Goal: Task Accomplishment & Management: Use online tool/utility

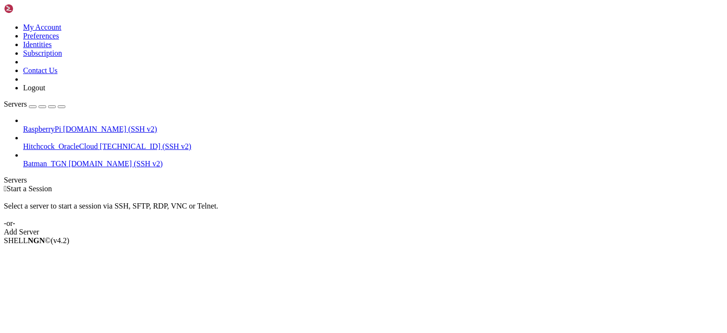
click at [702, 185] on div " Start a Session Select a server to start a session via SSH, SFTP, RDP, VNC or…" at bounding box center [363, 211] width 719 height 52
click at [95, 125] on span "[DOMAIN_NAME] (SSH v2)" at bounding box center [110, 129] width 94 height 8
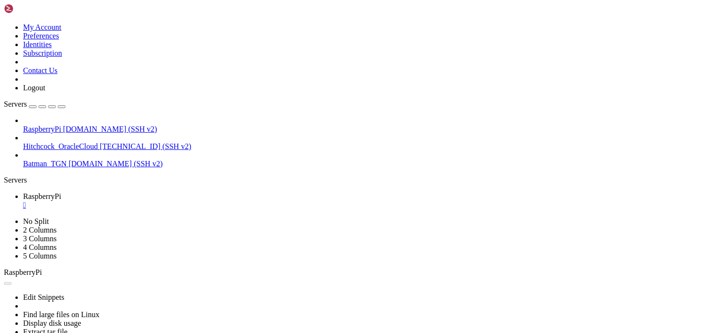
click at [182, 201] on div "" at bounding box center [373, 205] width 700 height 9
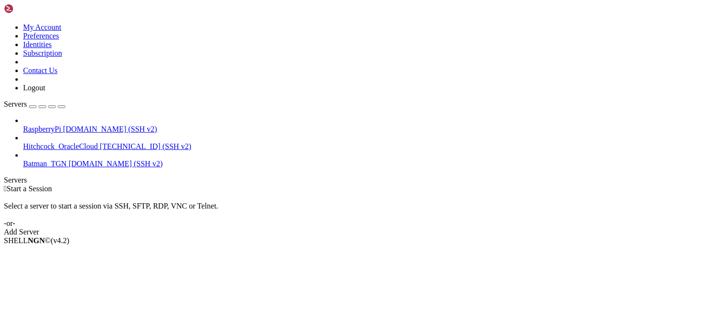
click at [704, 185] on div " Start a Session" at bounding box center [363, 189] width 719 height 9
click at [235, 185] on div " Start a Session Select a server to start a session via SSH, SFTP, RDP, VNC or…" at bounding box center [363, 211] width 719 height 52
click at [333, 185] on div " Start a Session Select a server to start a session via SSH, SFTP, RDP, VNC or…" at bounding box center [363, 211] width 719 height 52
click at [63, 125] on span "[DOMAIN_NAME] (SSH v2)" at bounding box center [110, 129] width 94 height 8
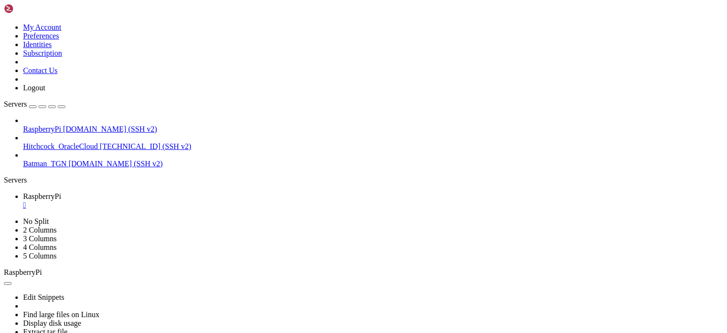
click at [184, 201] on div "" at bounding box center [373, 205] width 700 height 9
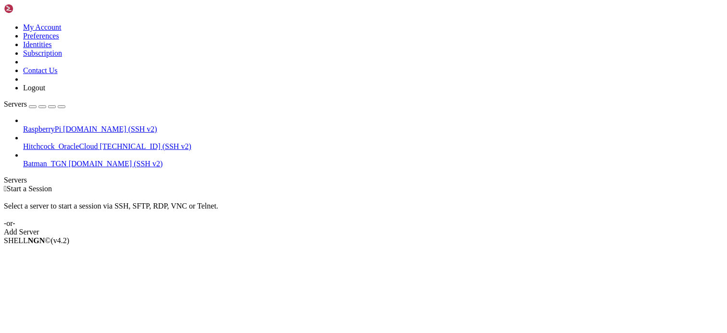
click at [294, 185] on div " Start a Session Select a server to start a session via SSH, SFTP, RDP, VNC or…" at bounding box center [363, 211] width 719 height 52
click at [151, 237] on div " Start a Session Select a server to start a session via SSH, SFTP, RDP, VNC or…" at bounding box center [363, 211] width 719 height 52
click at [238, 193] on div "Select a server to start a session via SSH, SFTP, RDP, VNC or Telnet. -or-" at bounding box center [363, 210] width 719 height 35
click at [705, 185] on div " Start a Session Select a server to start a session via SSH, SFTP, RDP, VNC or…" at bounding box center [363, 211] width 719 height 52
click at [257, 185] on div " Start a Session Select a server to start a session via SSH, SFTP, RDP, VNC or…" at bounding box center [363, 211] width 719 height 52
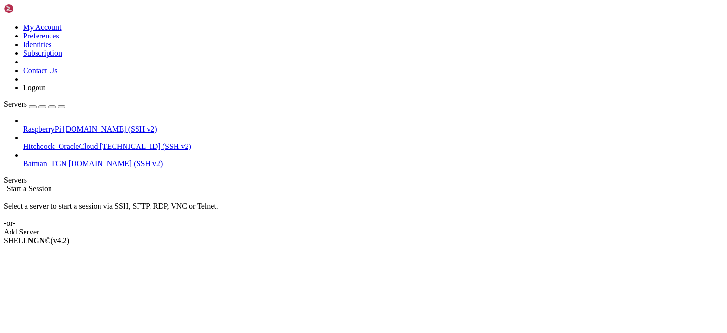
click at [358, 245] on div "SHELL NGN © (v 4.2 )" at bounding box center [363, 241] width 719 height 9
click at [121, 185] on div " Start a Session Select a server to start a session via SSH, SFTP, RDP, VNC or…" at bounding box center [363, 211] width 719 height 52
click at [61, 125] on span "RaspberryPi" at bounding box center [42, 129] width 38 height 8
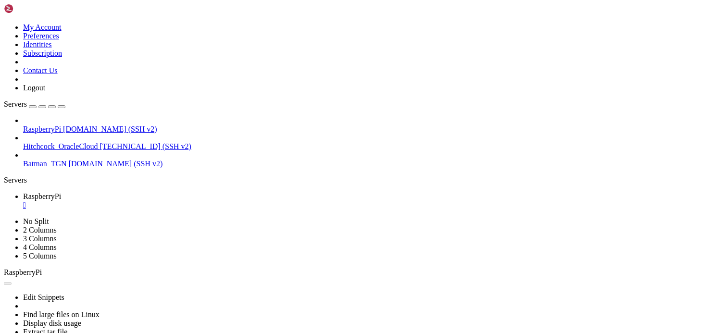
click at [185, 201] on div "" at bounding box center [373, 205] width 700 height 9
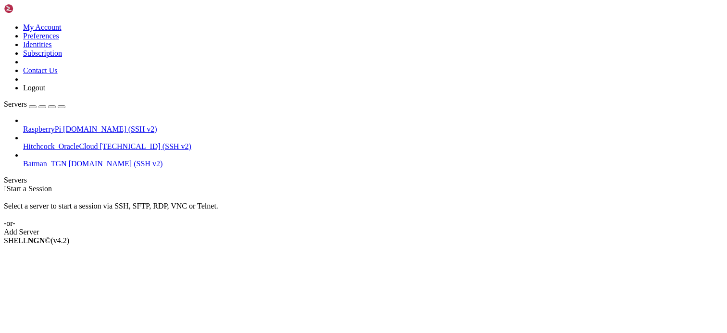
click at [401, 185] on div " Start a Session Select a server to start a session via SSH, SFTP, RDP, VNC or…" at bounding box center [363, 211] width 719 height 52
click at [235, 185] on div " Start a Session" at bounding box center [363, 189] width 719 height 9
click at [723, 237] on div " Start a Session Select a server to start a session via SSH, SFTP, RDP, VNC or…" at bounding box center [363, 211] width 719 height 52
click at [726, 72] on html "Loading... My Account Preferences Identities Subscription Contact Us Logout Ser…" at bounding box center [363, 124] width 727 height 249
click at [704, 185] on div " Start a Session" at bounding box center [363, 189] width 719 height 9
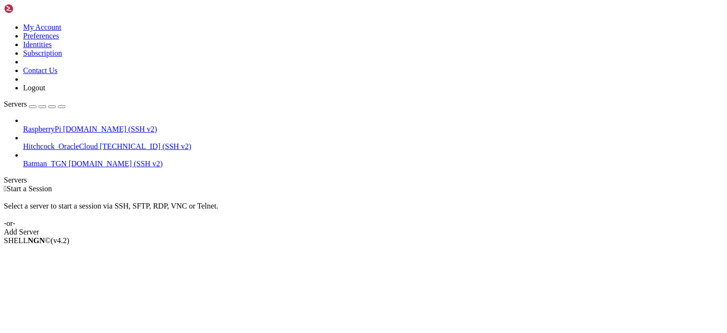
click at [721, 185] on div " Start a Session Select a server to start a session via SSH, SFTP, RDP, VNC or…" at bounding box center [363, 211] width 719 height 52
click at [714, 185] on div " Start a Session Select a server to start a session via SSH, SFTP, RDP, VNC or…" at bounding box center [363, 211] width 719 height 52
click at [712, 185] on div " Start a Session Select a server to start a session via SSH, SFTP, RDP, VNC or…" at bounding box center [363, 211] width 719 height 52
click at [61, 125] on span "RaspberryPi" at bounding box center [42, 129] width 38 height 8
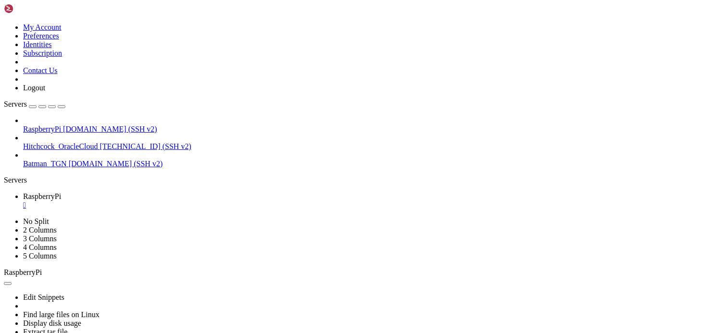
click at [185, 201] on div "" at bounding box center [373, 205] width 700 height 9
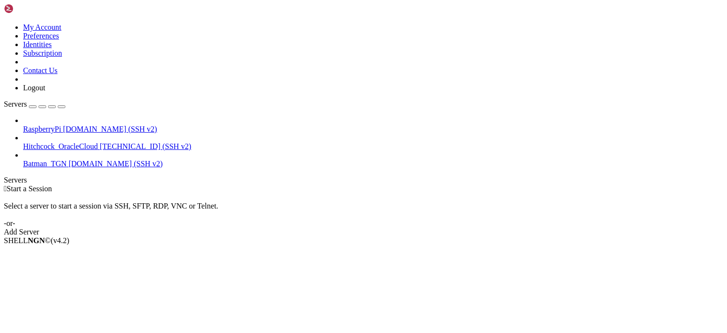
click at [350, 185] on div " Start a Session Select a server to start a session via SSH, SFTP, RDP, VNC or…" at bounding box center [363, 211] width 719 height 52
click at [326, 245] on div "SHELL NGN © (v 4.2 )" at bounding box center [363, 241] width 719 height 9
click at [719, 185] on div " Start a Session Select a server to start a session via SSH, SFTP, RDP, VNC or…" at bounding box center [363, 211] width 719 height 52
click at [709, 237] on div " Start a Session Select a server to start a session via SSH, SFTP, RDP, VNC or…" at bounding box center [363, 211] width 719 height 52
click at [704, 185] on div " Start a Session Select a server to start a session via SSH, SFTP, RDP, VNC or…" at bounding box center [363, 211] width 719 height 52
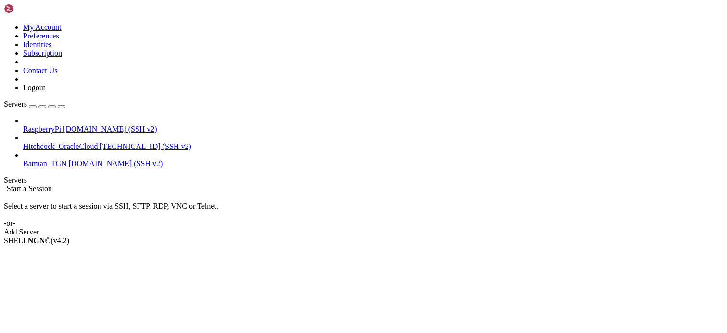
click at [313, 193] on div "Select a server to start a session via SSH, SFTP, RDP, VNC or Telnet. -or-" at bounding box center [363, 210] width 719 height 35
drag, startPoint x: 716, startPoint y: 177, endPoint x: 726, endPoint y: 182, distance: 11.4
click at [716, 185] on div " Start a Session Select a server to start a session via SSH, SFTP, RDP, VNC or…" at bounding box center [363, 211] width 719 height 52
click at [263, 193] on div "Select a server to start a session via SSH, SFTP, RDP, VNC or Telnet. -or-" at bounding box center [363, 210] width 719 height 35
click at [242, 245] on div "SHELL NGN © (v 4.2 )" at bounding box center [363, 241] width 719 height 9
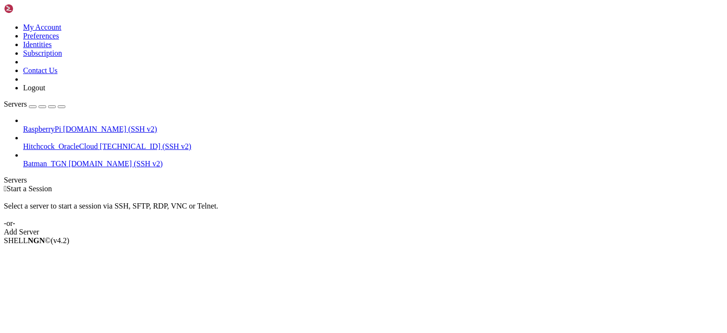
click at [247, 193] on div "Select a server to start a session via SSH, SFTP, RDP, VNC or Telnet. -or-" at bounding box center [363, 210] width 719 height 35
click at [256, 194] on div " Start a Session Select a server to start a session via SSH, SFTP, RDP, VNC or…" at bounding box center [363, 211] width 719 height 52
click at [715, 237] on div " Start a Session Select a server to start a session via SSH, SFTP, RDP, VNC or…" at bounding box center [363, 211] width 719 height 52
click at [320, 193] on div "Select a server to start a session via SSH, SFTP, RDP, VNC or Telnet. -or-" at bounding box center [363, 210] width 719 height 35
drag, startPoint x: 256, startPoint y: 222, endPoint x: 302, endPoint y: 228, distance: 46.0
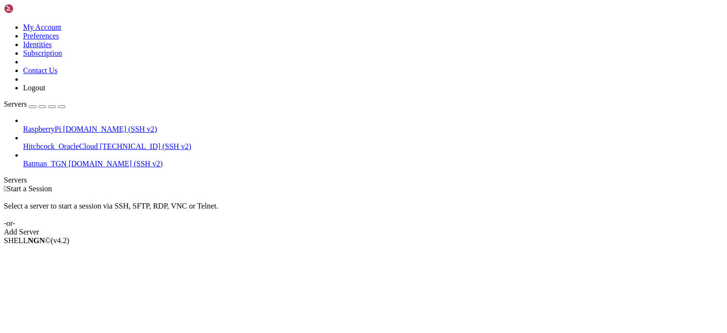
click at [256, 222] on div " Start a Session Select a server to start a session via SSH, SFTP, RDP, VNC or…" at bounding box center [363, 211] width 719 height 52
click at [422, 237] on div " Start a Session Select a server to start a session via SSH, SFTP, RDP, VNC or…" at bounding box center [363, 211] width 719 height 52
click at [713, 237] on div " Start a Session Select a server to start a session via SSH, SFTP, RDP, VNC or…" at bounding box center [363, 211] width 719 height 52
click at [431, 185] on div " Start a Session Select a server to start a session via SSH, SFTP, RDP, VNC or…" at bounding box center [363, 211] width 719 height 52
click at [710, 210] on div " Start a Session Select a server to start a session via SSH, SFTP, RDP, VNC or…" at bounding box center [363, 211] width 719 height 52
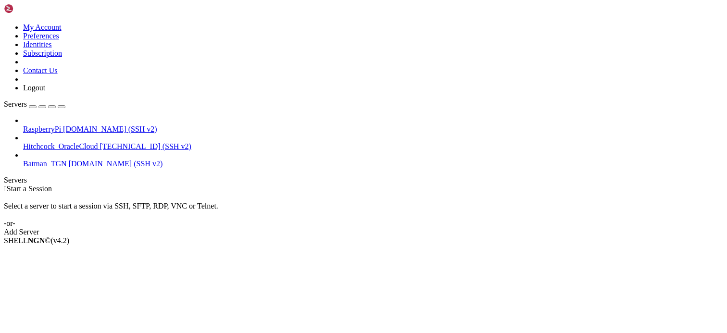
click at [485, 237] on div " Start a Session Select a server to start a session via SSH, SFTP, RDP, VNC or…" at bounding box center [363, 211] width 719 height 52
click at [279, 185] on div " Start a Session Select a server to start a session via SSH, SFTP, RDP, VNC or…" at bounding box center [363, 211] width 719 height 52
click at [325, 245] on div "SHELL NGN © (v 4.2 )" at bounding box center [363, 241] width 719 height 9
click at [310, 193] on div "Select a server to start a session via SSH, SFTP, RDP, VNC or Telnet. -or-" at bounding box center [363, 210] width 719 height 35
click at [212, 185] on div " Start a Session Select a server to start a session via SSH, SFTP, RDP, VNC or…" at bounding box center [363, 211] width 719 height 52
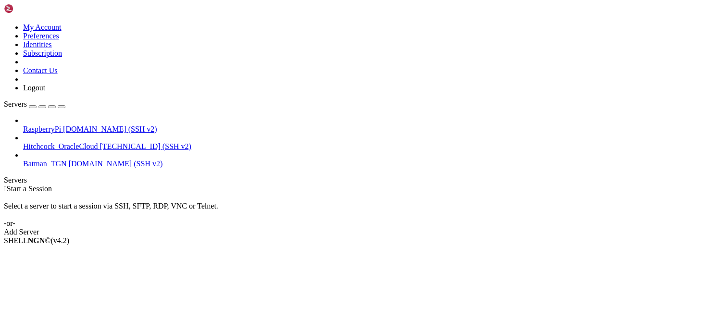
drag, startPoint x: 715, startPoint y: 269, endPoint x: 726, endPoint y: 270, distance: 11.6
click at [715, 237] on div " Start a Session Select a server to start a session via SSH, SFTP, RDP, VNC or…" at bounding box center [363, 211] width 719 height 52
click at [358, 185] on div " Start a Session Select a server to start a session via SSH, SFTP, RDP, VNC or…" at bounding box center [363, 211] width 719 height 52
click at [328, 198] on div " Start a Session Select a server to start a session via SSH, SFTP, RDP, VNC or…" at bounding box center [363, 211] width 719 height 52
click at [221, 185] on div " Start a Session Select a server to start a session via SSH, SFTP, RDP, VNC or…" at bounding box center [363, 211] width 719 height 52
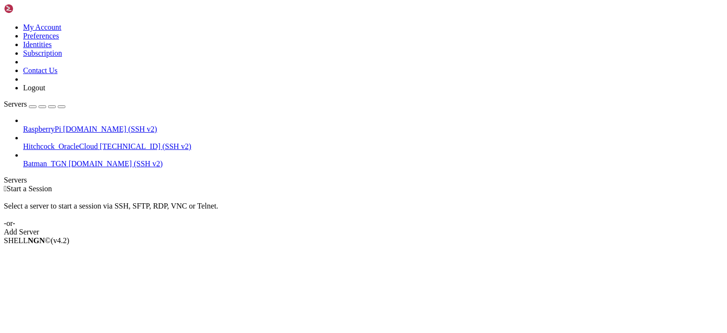
click at [324, 185] on div " Start a Session Select a server to start a session via SSH, SFTP, RDP, VNC or…" at bounding box center [363, 211] width 719 height 52
drag, startPoint x: 363, startPoint y: 199, endPoint x: 377, endPoint y: 199, distance: 13.9
click at [363, 199] on div " Start a Session Select a server to start a session via SSH, SFTP, RDP, VNC or…" at bounding box center [363, 211] width 719 height 52
click at [210, 211] on div " Start a Session Select a server to start a session via SSH, SFTP, RDP, VNC or…" at bounding box center [363, 211] width 719 height 52
click at [366, 210] on div " Start a Session Select a server to start a session via SSH, SFTP, RDP, VNC or…" at bounding box center [363, 211] width 719 height 52
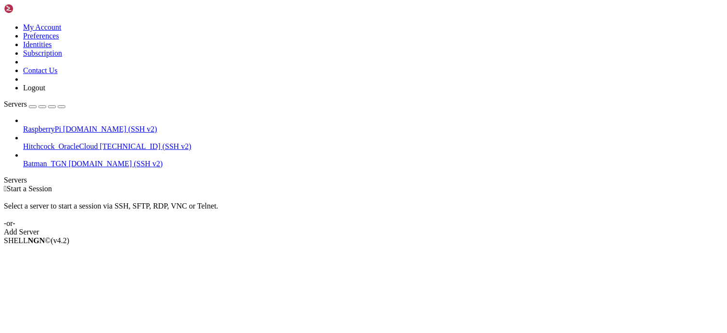
click at [232, 185] on div " Start a Session Select a server to start a session via SSH, SFTP, RDP, VNC or…" at bounding box center [363, 211] width 719 height 52
click at [716, 237] on div " Start a Session Select a server to start a session via SSH, SFTP, RDP, VNC or…" at bounding box center [363, 211] width 719 height 52
click at [61, 125] on span "RaspberryPi" at bounding box center [42, 129] width 38 height 8
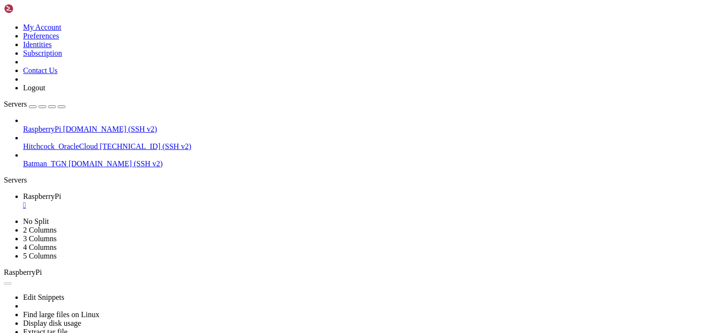
scroll to position [0, 0]
click at [184, 201] on div "" at bounding box center [373, 205] width 700 height 9
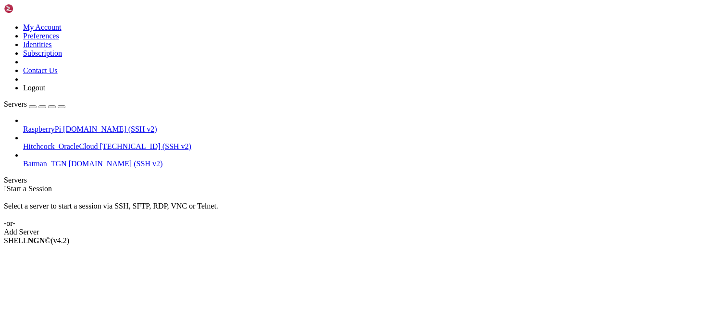
click at [338, 185] on div " Start a Session Select a server to start a session via SSH, SFTP, RDP, VNC or…" at bounding box center [363, 211] width 719 height 52
click at [387, 245] on div "SHELL NGN © (v 4.2 )" at bounding box center [363, 241] width 719 height 9
click at [711, 185] on div " Start a Session Select a server to start a session via SSH, SFTP, RDP, VNC or…" at bounding box center [363, 211] width 719 height 52
click at [260, 185] on div " Start a Session Select a server to start a session via SSH, SFTP, RDP, VNC or…" at bounding box center [363, 211] width 719 height 52
click at [718, 193] on div "Select a server to start a session via SSH, SFTP, RDP, VNC or Telnet. -or-" at bounding box center [363, 210] width 719 height 35
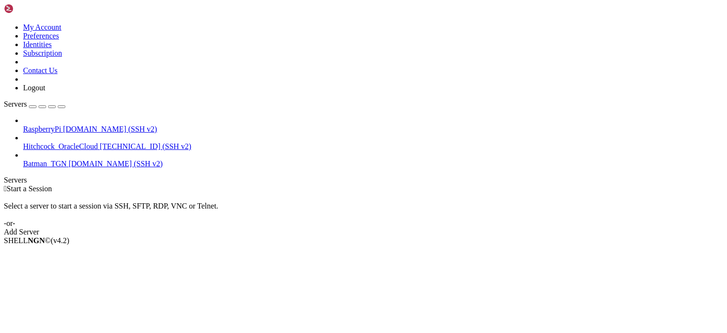
click at [711, 185] on div " Start a Session Select a server to start a session via SSH, SFTP, RDP, VNC or…" at bounding box center [363, 211] width 719 height 52
click at [183, 193] on div "Select a server to start a session via SSH, SFTP, RDP, VNC or Telnet. -or-" at bounding box center [363, 210] width 719 height 35
drag, startPoint x: 233, startPoint y: 199, endPoint x: 240, endPoint y: 199, distance: 7.2
click at [233, 199] on div " Start a Session Select a server to start a session via SSH, SFTP, RDP, VNC or…" at bounding box center [363, 211] width 719 height 52
click at [362, 237] on div " Start a Session Select a server to start a session via SSH, SFTP, RDP, VNC or…" at bounding box center [363, 211] width 719 height 52
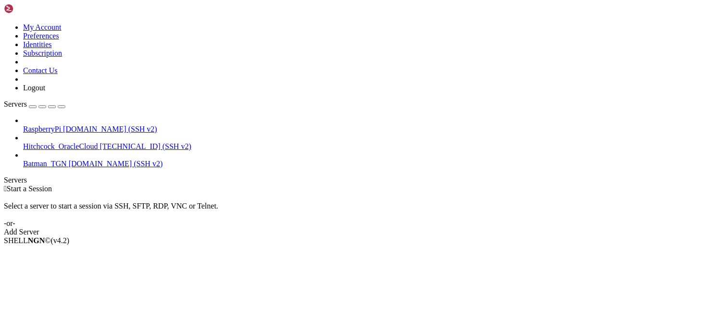
click at [63, 125] on span "[DOMAIN_NAME] (SSH v2)" at bounding box center [110, 129] width 94 height 8
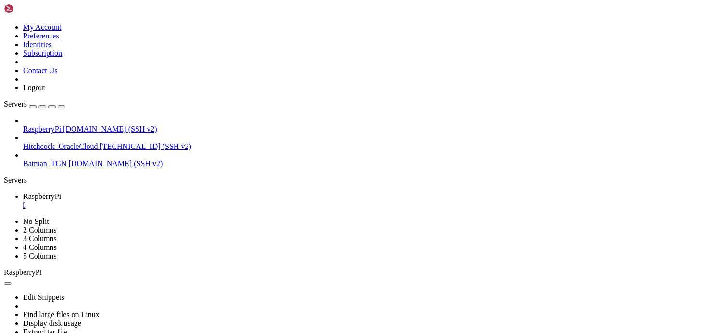
click at [187, 192] on link "RaspberryPi " at bounding box center [373, 200] width 700 height 17
click at [185, 201] on div "" at bounding box center [373, 205] width 700 height 9
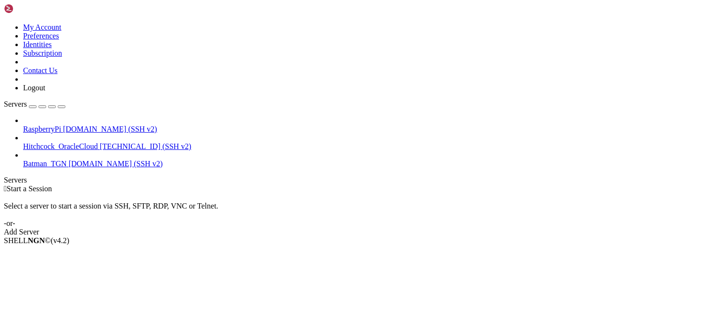
click at [362, 245] on div "SHELL NGN © (v 4.2 )" at bounding box center [363, 241] width 719 height 9
click at [312, 185] on div " Start a Session" at bounding box center [363, 189] width 719 height 9
click at [280, 185] on div " Start a Session Select a server to start a session via SSH, SFTP, RDP, VNC or…" at bounding box center [363, 211] width 719 height 52
click at [715, 185] on div " Start a Session Select a server to start a session via SSH, SFTP, RDP, VNC or…" at bounding box center [363, 211] width 719 height 52
click at [223, 193] on div "Select a server to start a session via SSH, SFTP, RDP, VNC or Telnet. -or-" at bounding box center [363, 210] width 719 height 35
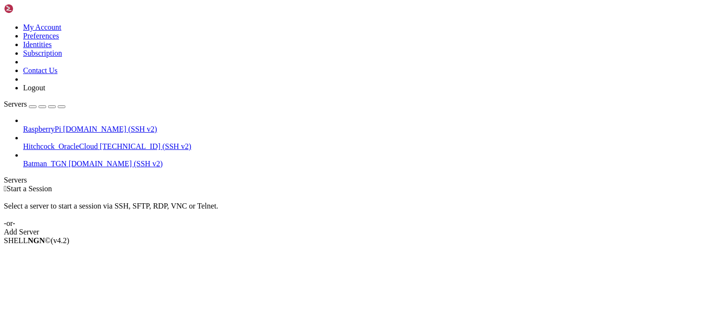
click at [222, 225] on div " Start a Session Select a server to start a session via SSH, SFTP, RDP, VNC or…" at bounding box center [363, 211] width 719 height 52
click at [199, 193] on div "Select a server to start a session via SSH, SFTP, RDP, VNC or Telnet. -or-" at bounding box center [363, 210] width 719 height 35
click at [290, 197] on div " Start a Session Select a server to start a session via SSH, SFTP, RDP, VNC or…" at bounding box center [363, 211] width 719 height 52
click at [277, 185] on div " Start a Session Select a server to start a session via SSH, SFTP, RDP, VNC or…" at bounding box center [363, 211] width 719 height 52
click at [263, 185] on div " Start a Session Select a server to start a session via SSH, SFTP, RDP, VNC or…" at bounding box center [363, 211] width 719 height 52
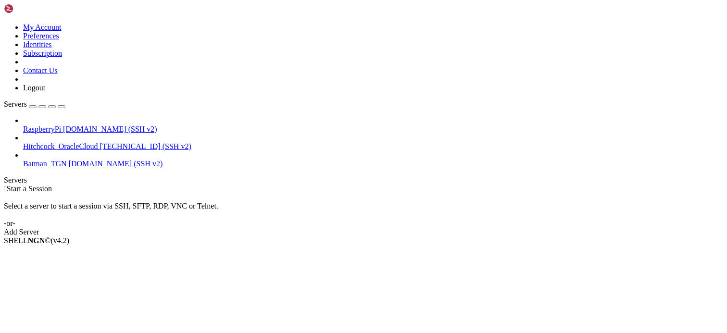
click at [317, 245] on div "SHELL NGN © (v 4.2 )" at bounding box center [363, 241] width 719 height 9
click at [237, 185] on div " Start a Session Select a server to start a session via SSH, SFTP, RDP, VNC or…" at bounding box center [363, 211] width 719 height 52
click at [314, 185] on div " Start a Session Select a server to start a session via SSH, SFTP, RDP, VNC or…" at bounding box center [363, 211] width 719 height 52
click at [310, 193] on div "Select a server to start a session via SSH, SFTP, RDP, VNC or Telnet. -or-" at bounding box center [363, 210] width 719 height 35
click at [320, 237] on div " Start a Session Select a server to start a session via SSH, SFTP, RDP, VNC or…" at bounding box center [363, 211] width 719 height 52
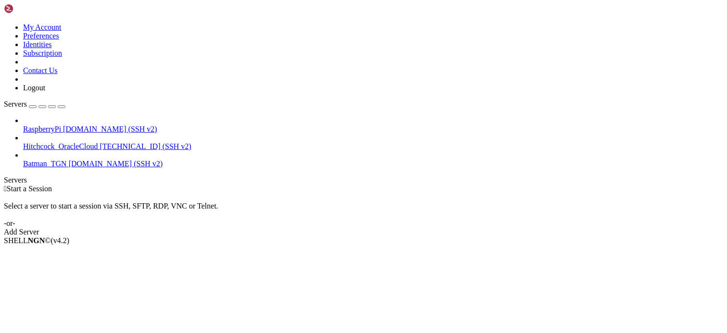
click at [631, 185] on div " Start a Session" at bounding box center [363, 189] width 719 height 9
